Goal: Find specific page/section: Find specific page/section

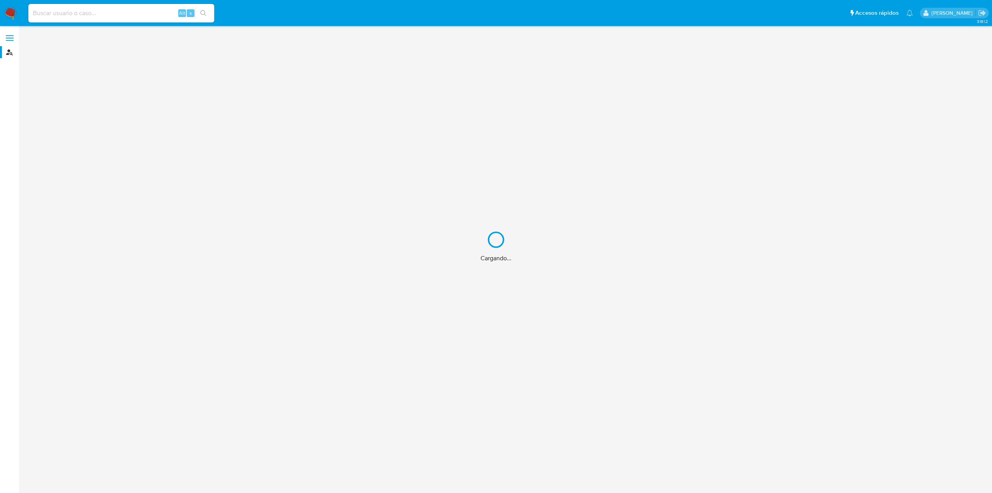
click at [101, 17] on div "Cargando..." at bounding box center [496, 246] width 992 height 493
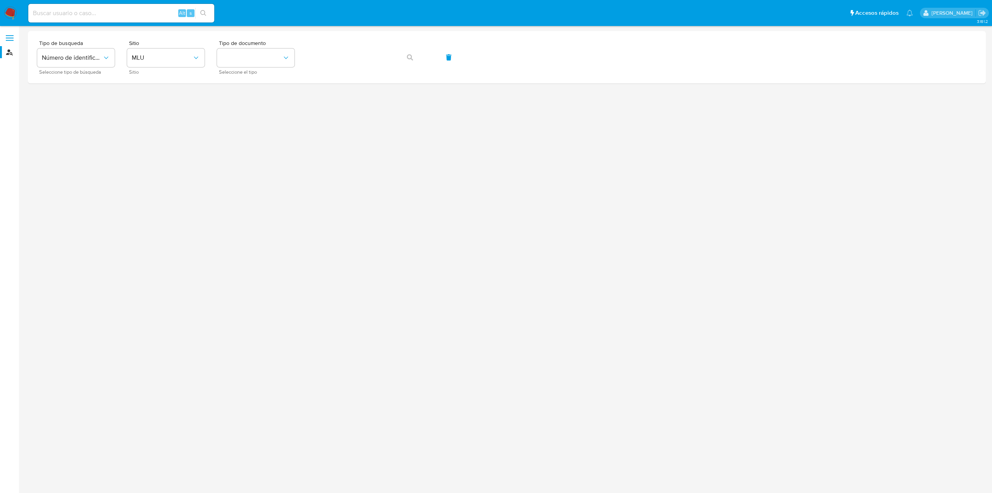
click at [103, 14] on input at bounding box center [121, 13] width 186 height 10
paste input "186902455"
type input "186902455"
click at [208, 13] on button "search-icon" at bounding box center [203, 13] width 16 height 11
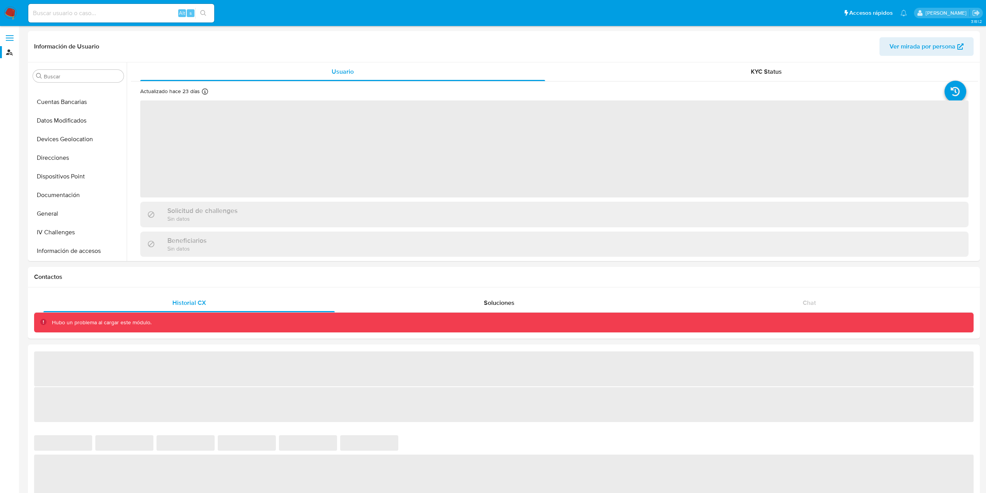
scroll to position [197, 0]
select select "10"
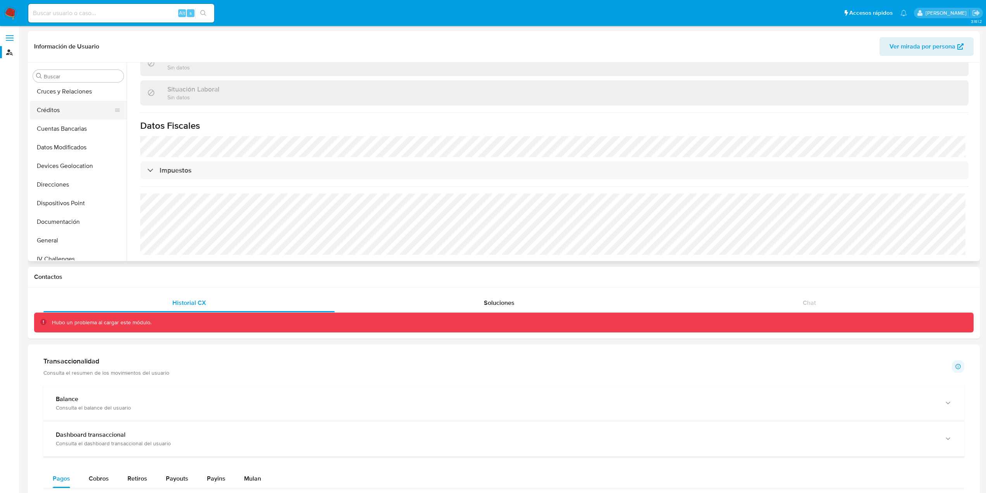
scroll to position [116, 0]
click at [72, 185] on button "Documentación" at bounding box center [75, 183] width 91 height 19
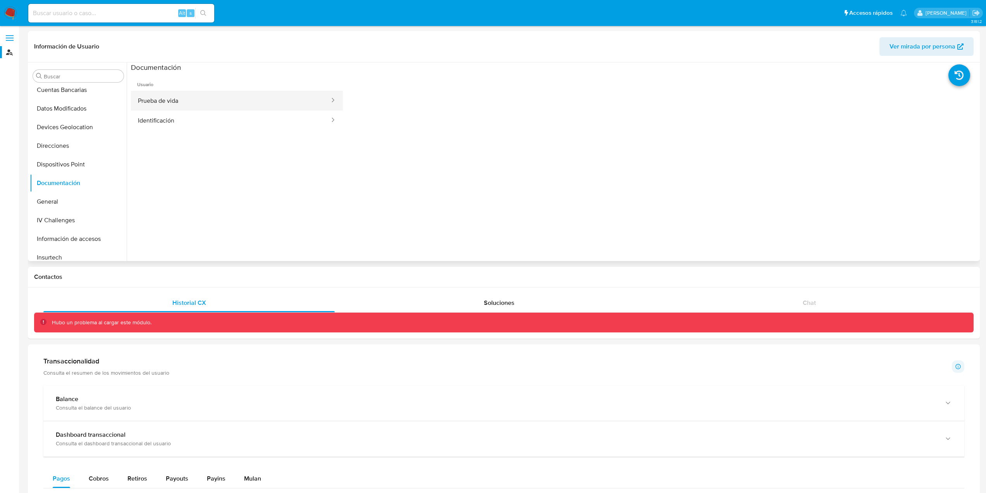
click at [292, 102] on button "Prueba de vida" at bounding box center [231, 101] width 200 height 20
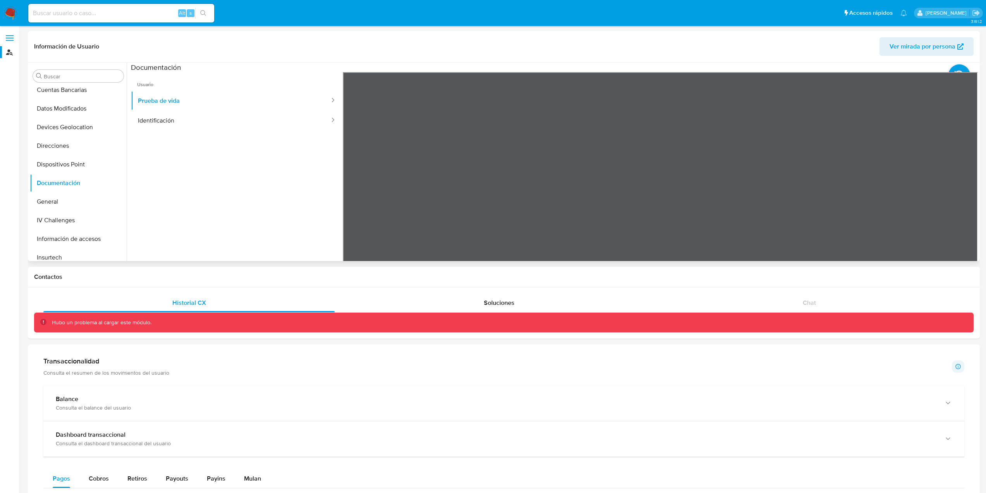
scroll to position [24, 0]
drag, startPoint x: 692, startPoint y: 210, endPoint x: 683, endPoint y: 191, distance: 20.5
click at [683, 191] on div at bounding box center [661, 199] width 636 height 254
click at [172, 123] on button "Identificación" at bounding box center [231, 120] width 200 height 20
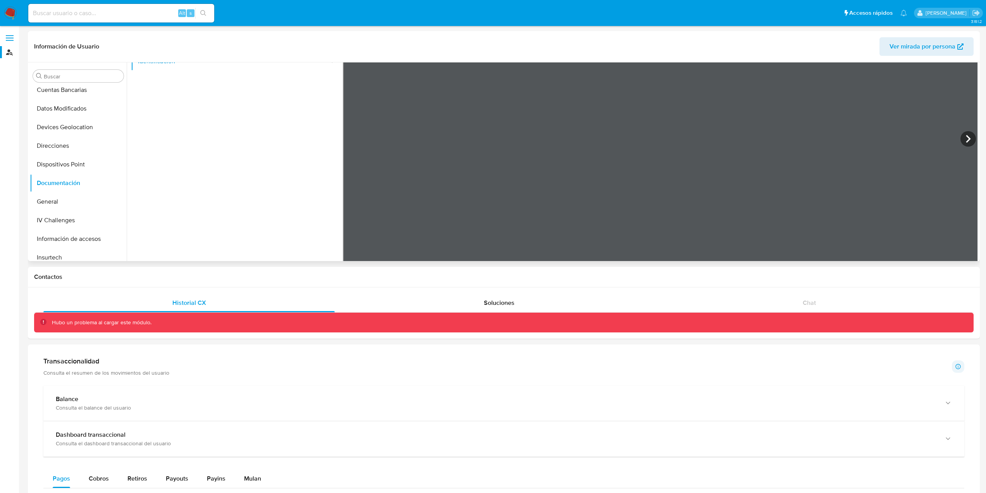
scroll to position [66, 0]
click at [579, 290] on div "Información de Usuario Ver mirada por persona Buscar Anticipos de dinero Aproba…" at bounding box center [504, 473] width 952 height 884
